Goal: Find specific page/section: Find specific page/section

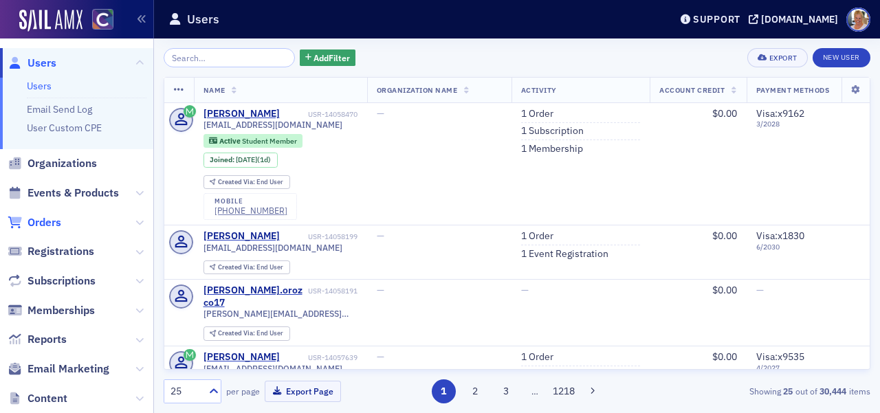
click at [47, 223] on span "Orders" at bounding box center [44, 222] width 34 height 15
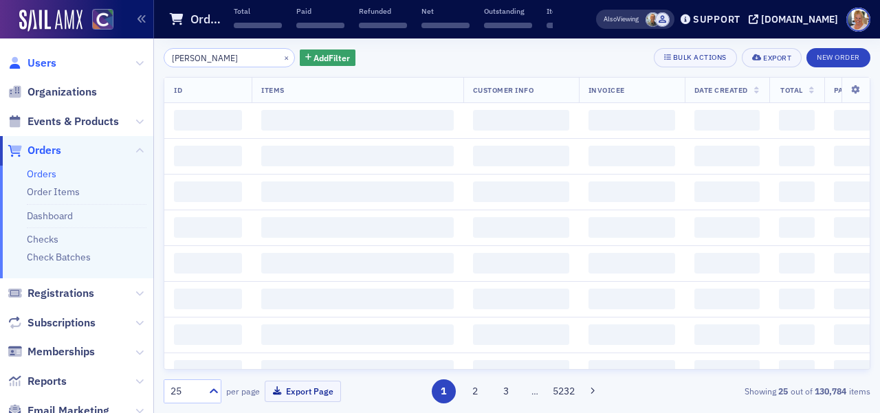
type input "[PERSON_NAME]"
click at [45, 58] on span "Users" at bounding box center [41, 63] width 29 height 15
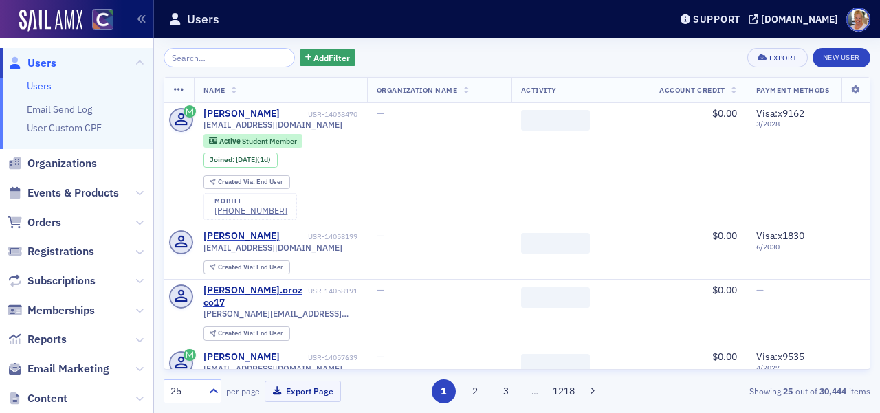
click at [216, 58] on input "search" at bounding box center [229, 57] width 131 height 19
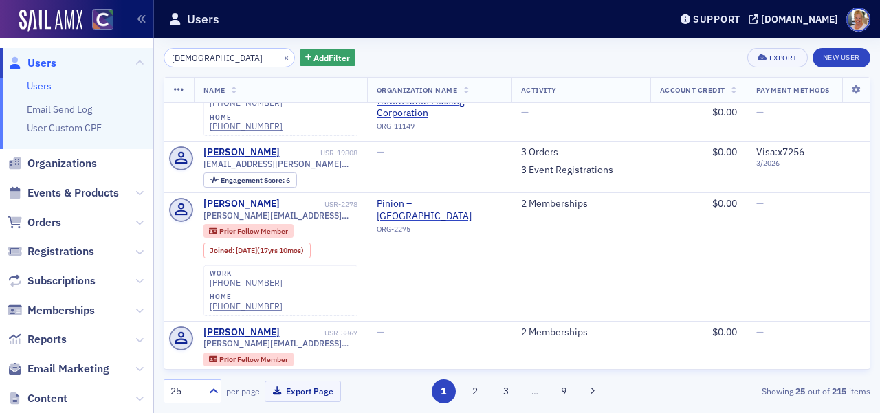
scroll to position [654, 0]
type input "[DEMOGRAPHIC_DATA]"
click at [41, 225] on span "Orders" at bounding box center [44, 222] width 34 height 15
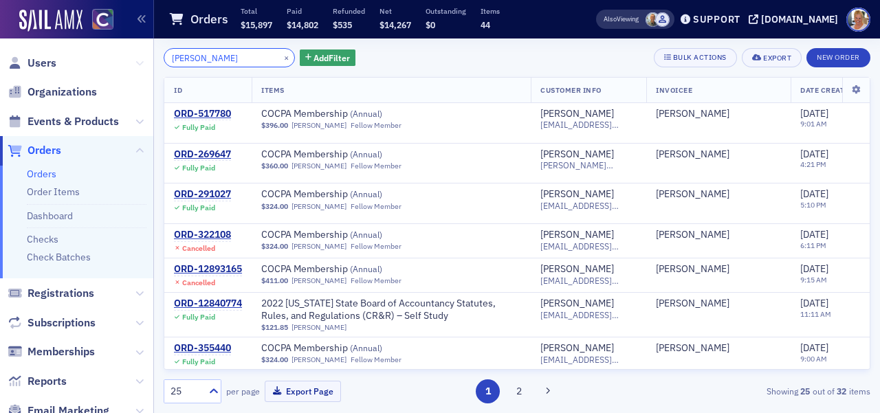
drag, startPoint x: 205, startPoint y: 57, endPoint x: 140, endPoint y: 65, distance: 65.0
click at [140, 65] on div "Users Organizations Events & Products Orders Orders Order Items Dashboard Check…" at bounding box center [440, 206] width 880 height 413
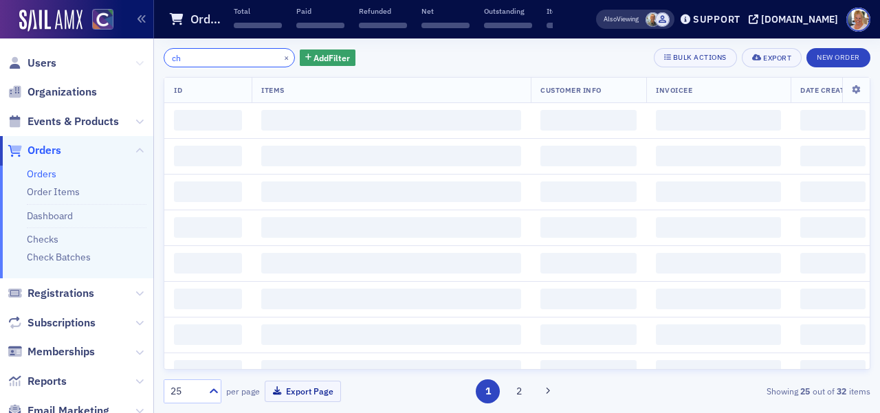
type input "c"
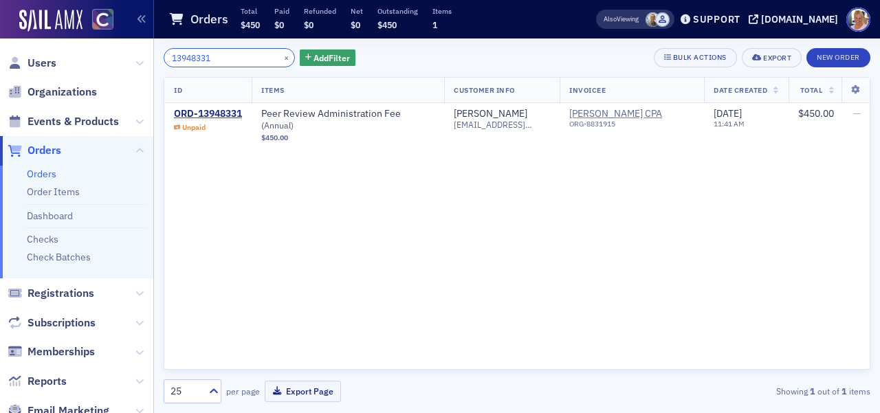
type input "13948331"
